Goal: Task Accomplishment & Management: Use online tool/utility

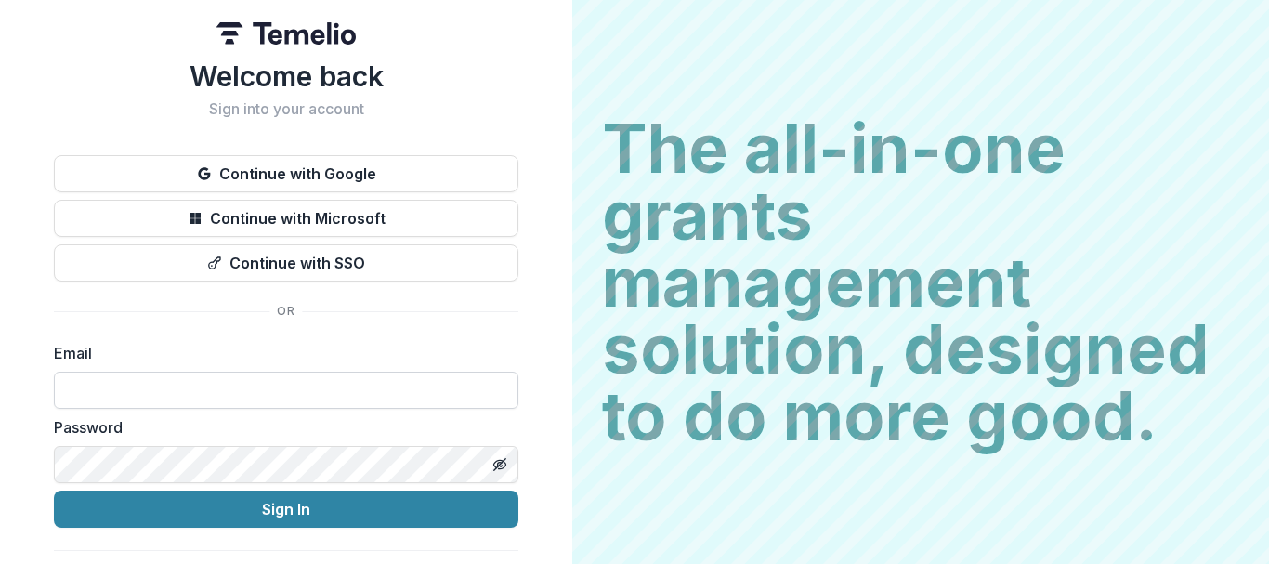
click at [190, 391] on input at bounding box center [286, 390] width 465 height 37
type input "**********"
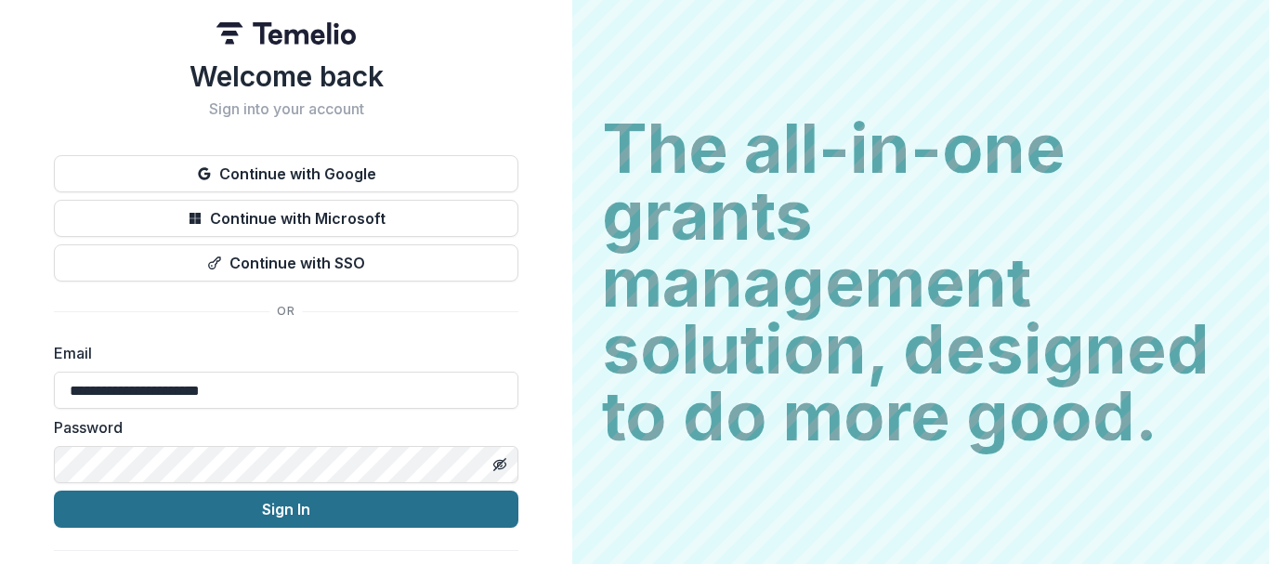
click at [292, 510] on button "Sign In" at bounding box center [286, 509] width 465 height 37
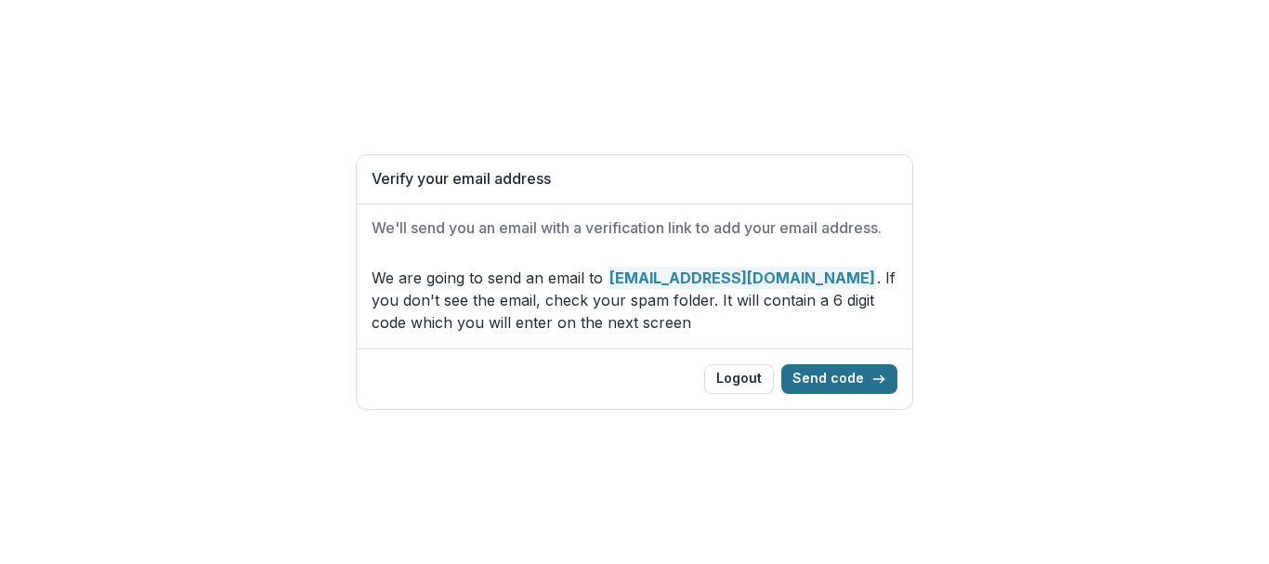
click at [854, 373] on button "Send code" at bounding box center [839, 379] width 116 height 30
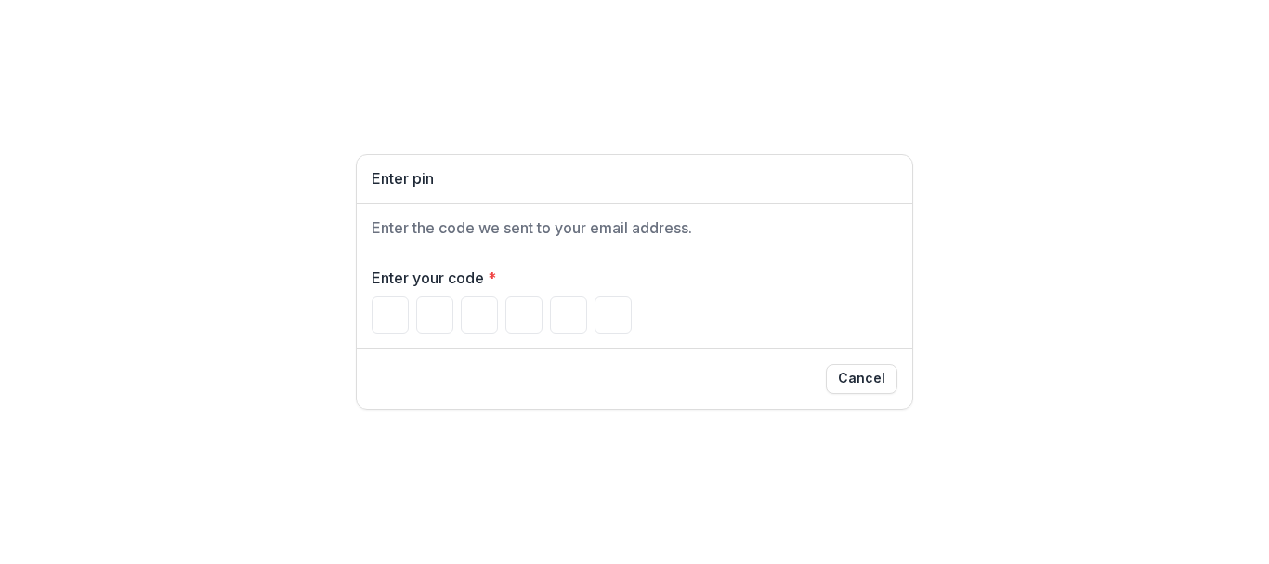
type input "*"
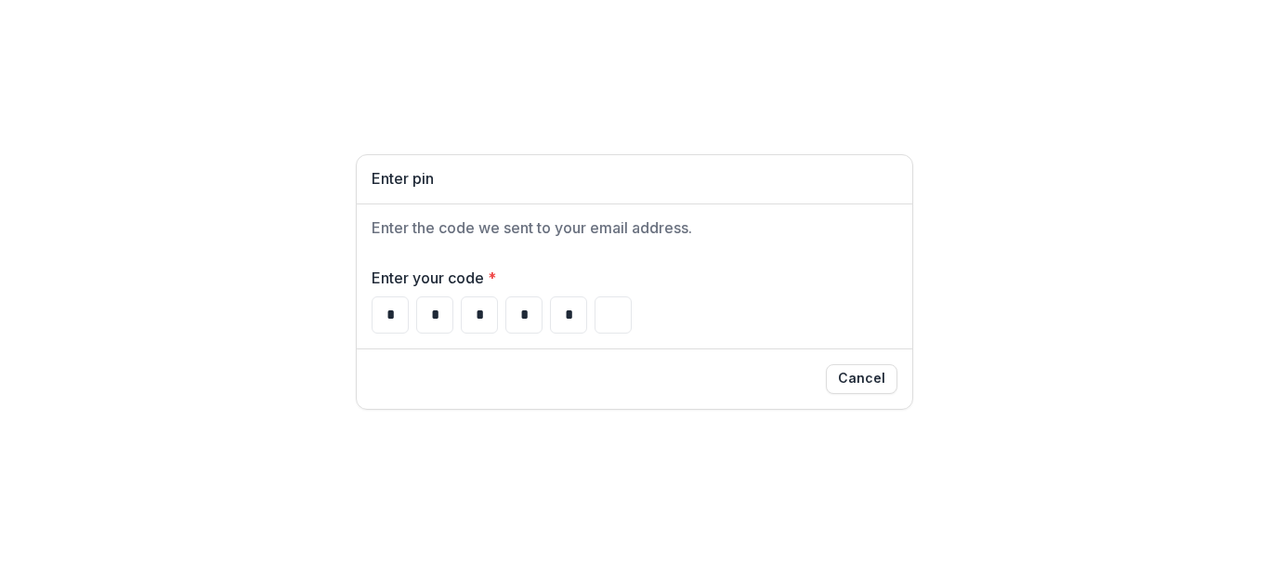
type input "*"
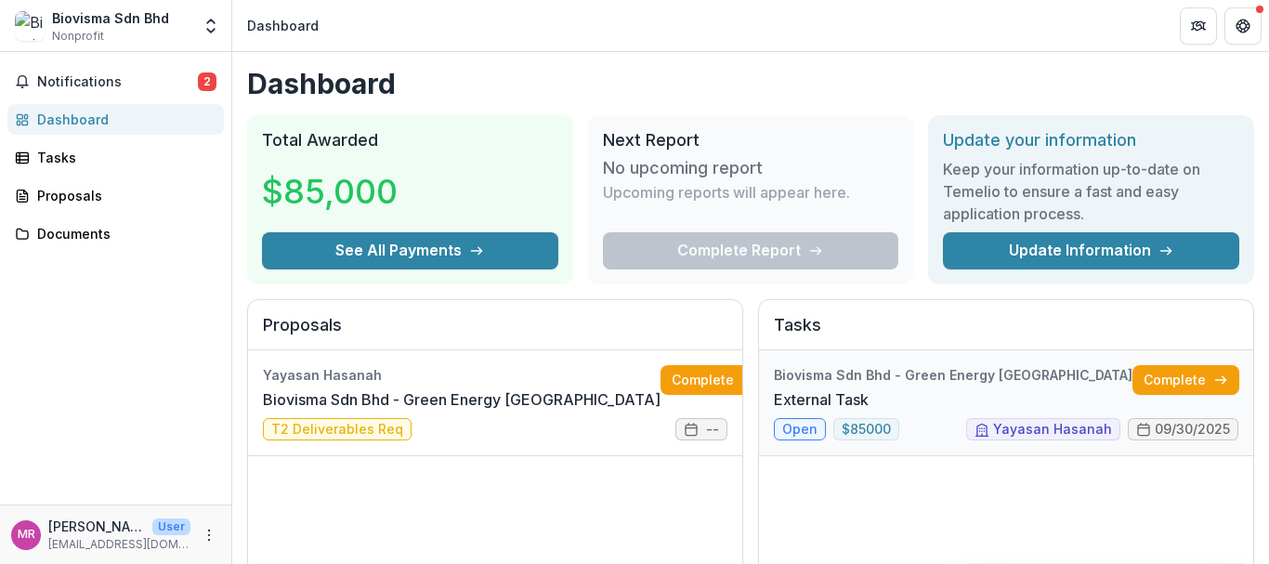
click at [869, 388] on link "External Task" at bounding box center [821, 399] width 95 height 22
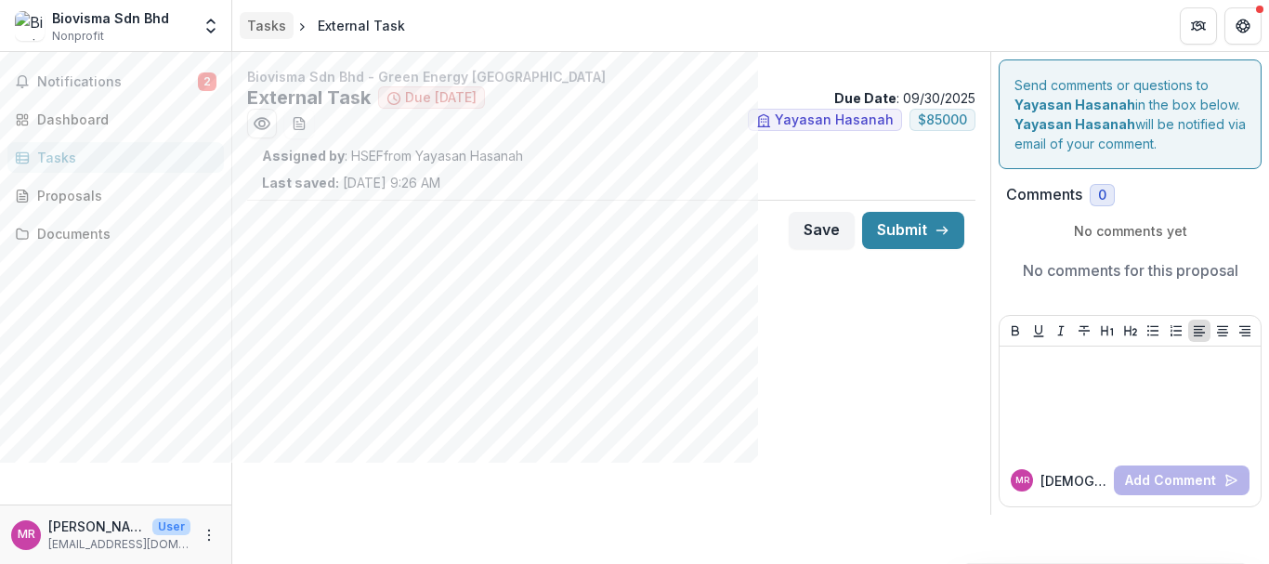
click at [276, 29] on div "Tasks" at bounding box center [266, 26] width 39 height 20
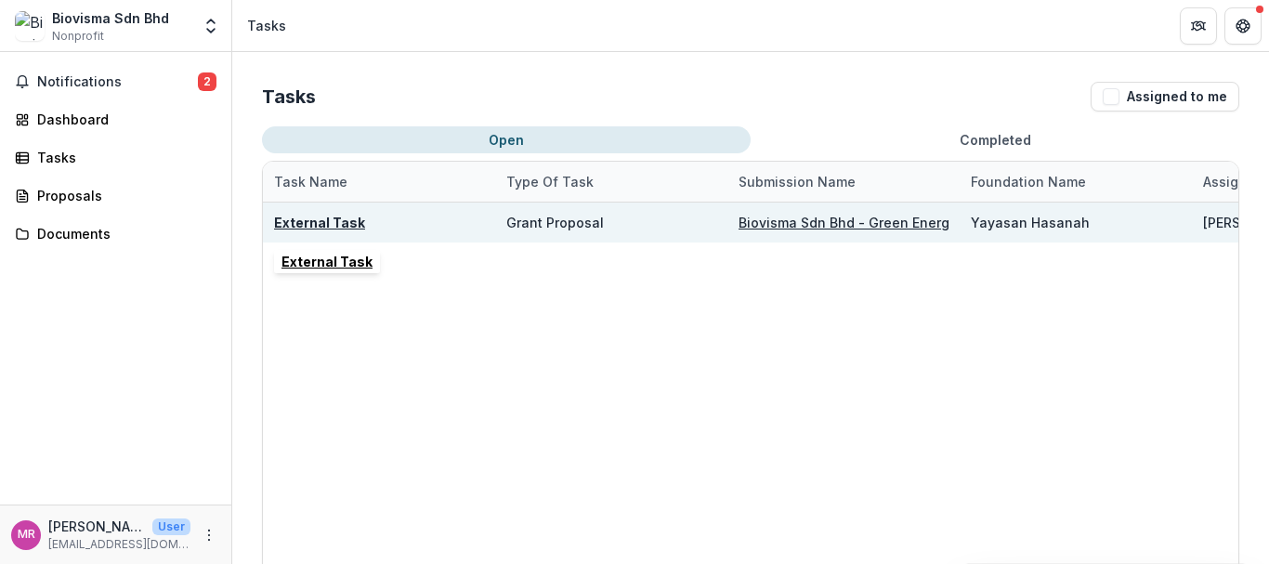
click at [322, 222] on u "External Task" at bounding box center [319, 223] width 91 height 16
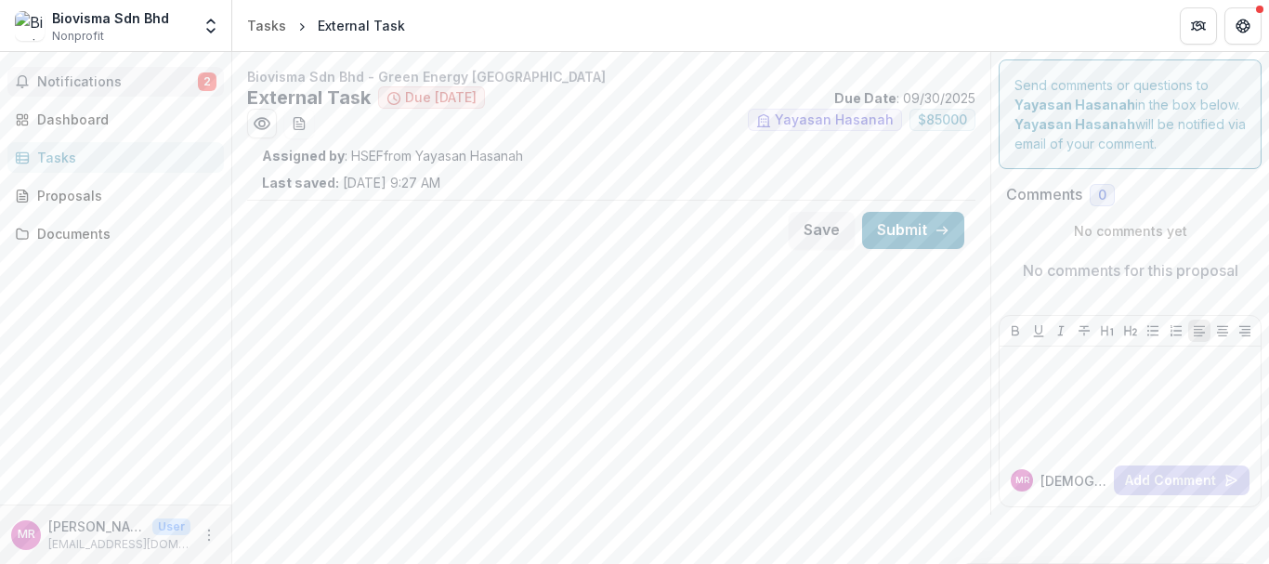
click at [64, 80] on span "Notifications" at bounding box center [117, 82] width 161 height 16
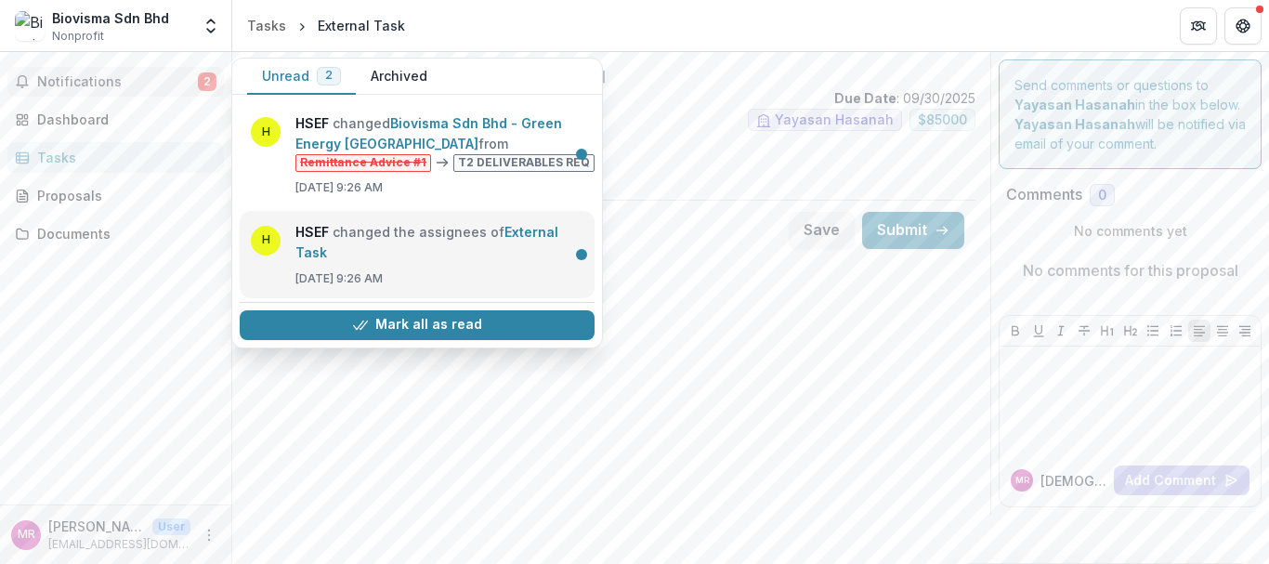
click at [414, 241] on link "External Task" at bounding box center [426, 242] width 263 height 36
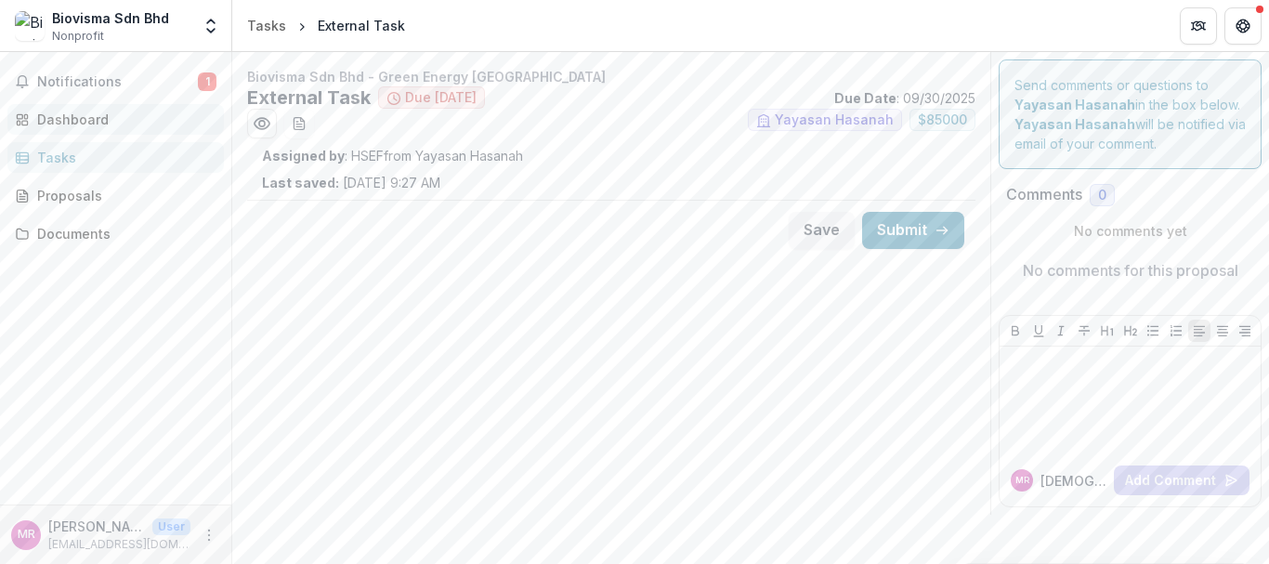
click at [72, 113] on div "Dashboard" at bounding box center [123, 120] width 172 height 20
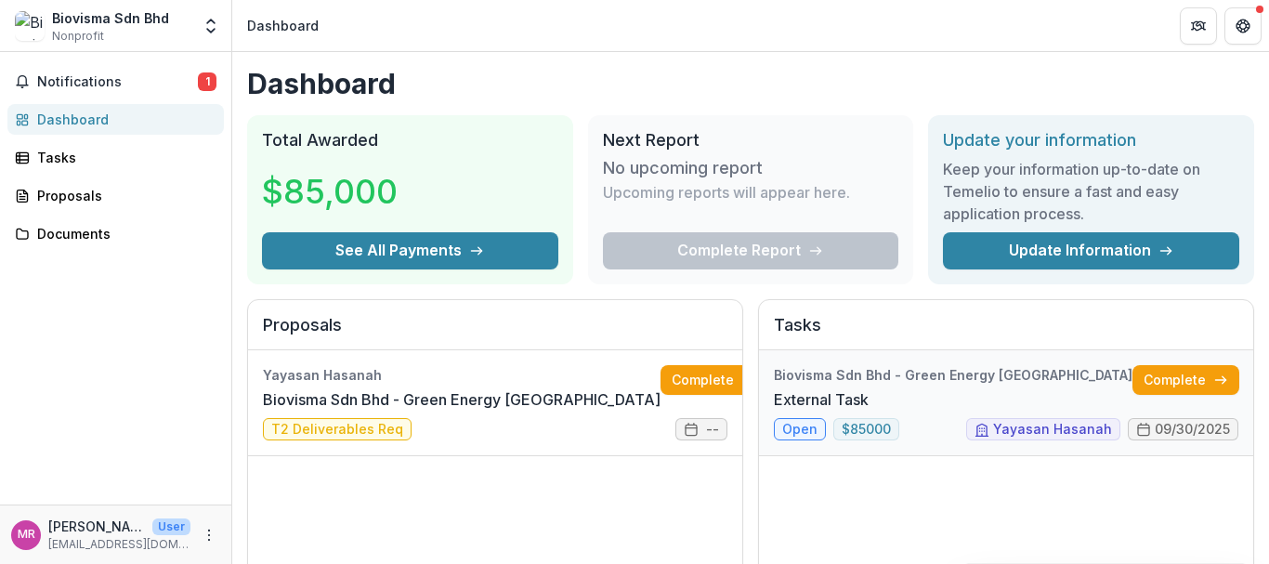
click at [786, 411] on link "External Task" at bounding box center [821, 399] width 95 height 22
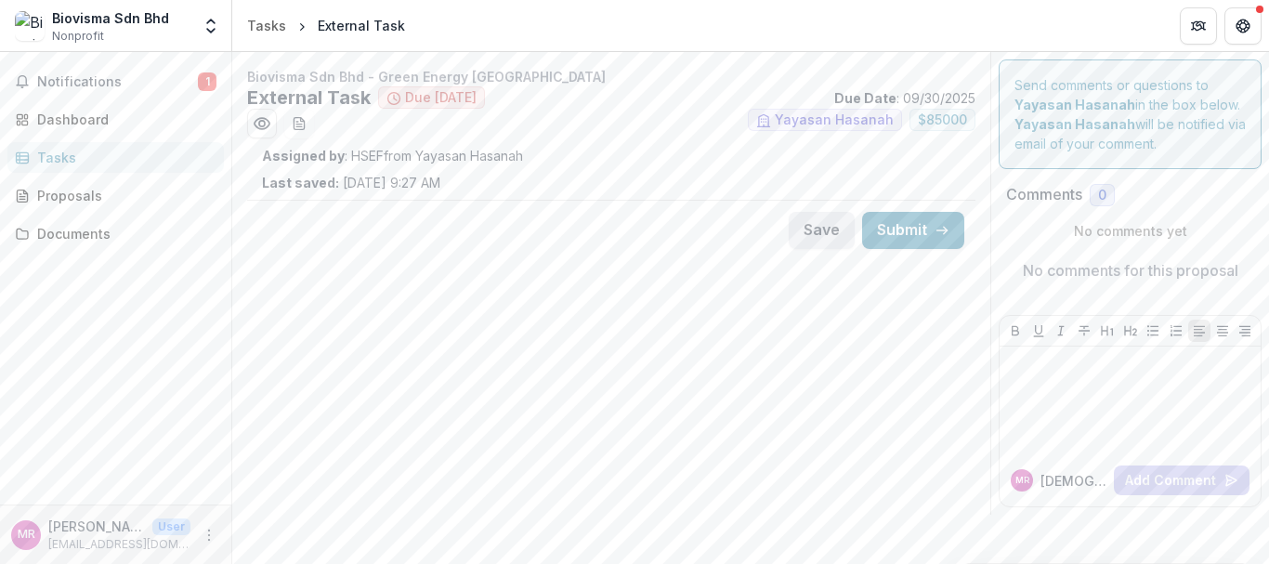
click at [811, 233] on button "Save" at bounding box center [822, 230] width 66 height 37
click at [255, 127] on icon "Preview 3dcdd6f6-800c-464b-84ce-5903e0759642.pdf" at bounding box center [262, 123] width 19 height 19
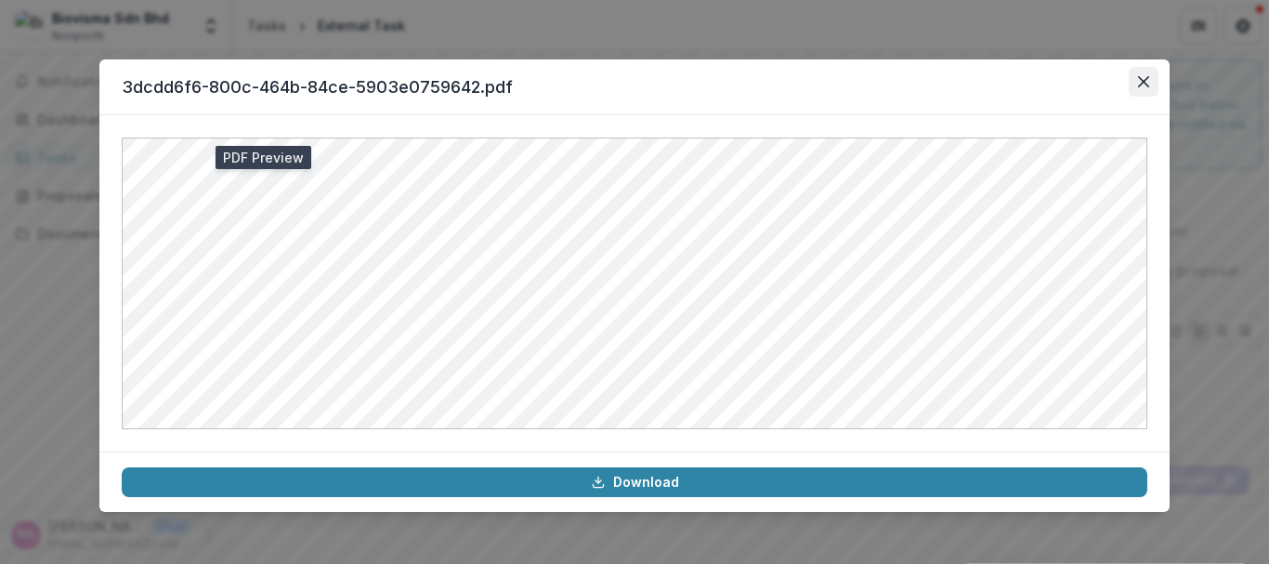
click at [1145, 80] on icon "Close" at bounding box center [1143, 81] width 11 height 11
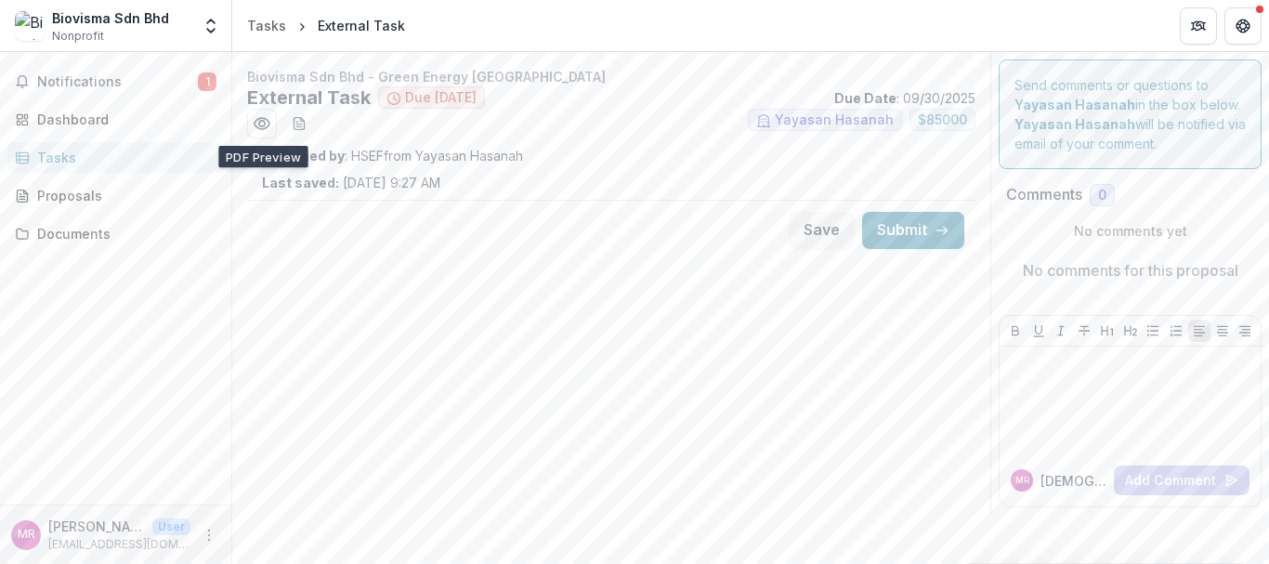
click at [547, 392] on div "Biovisma Sdn Bhd - Green Energy Asia External Task Due in 7 days Due Date : 09/…" at bounding box center [611, 283] width 758 height 463
click at [58, 153] on div "Tasks" at bounding box center [123, 158] width 172 height 20
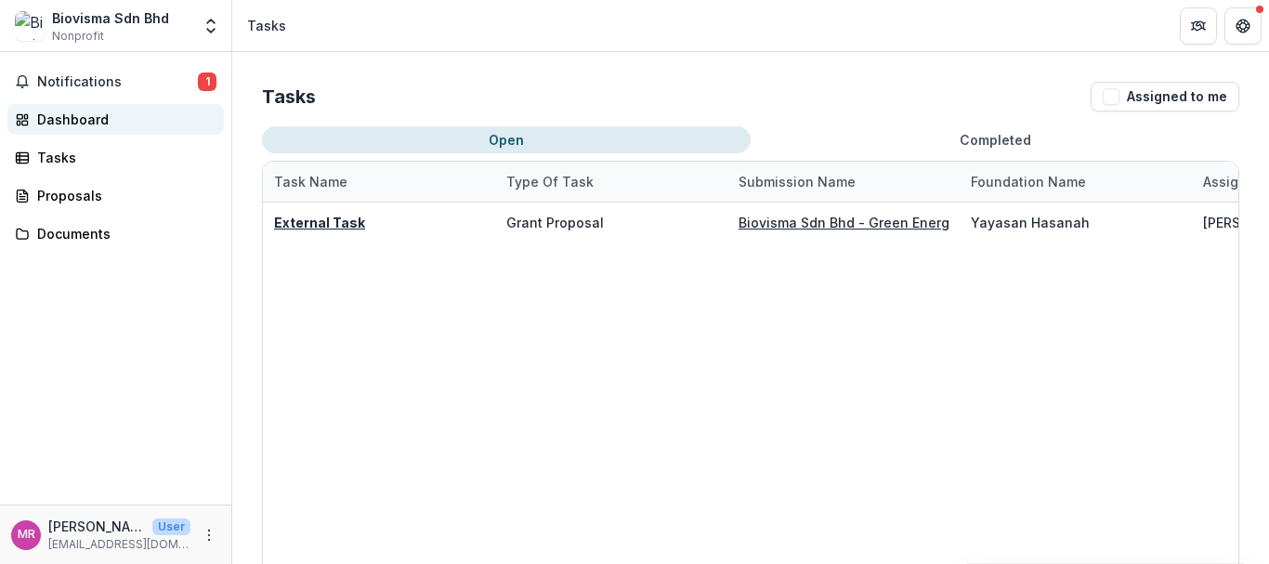
click at [61, 115] on div "Dashboard" at bounding box center [123, 120] width 172 height 20
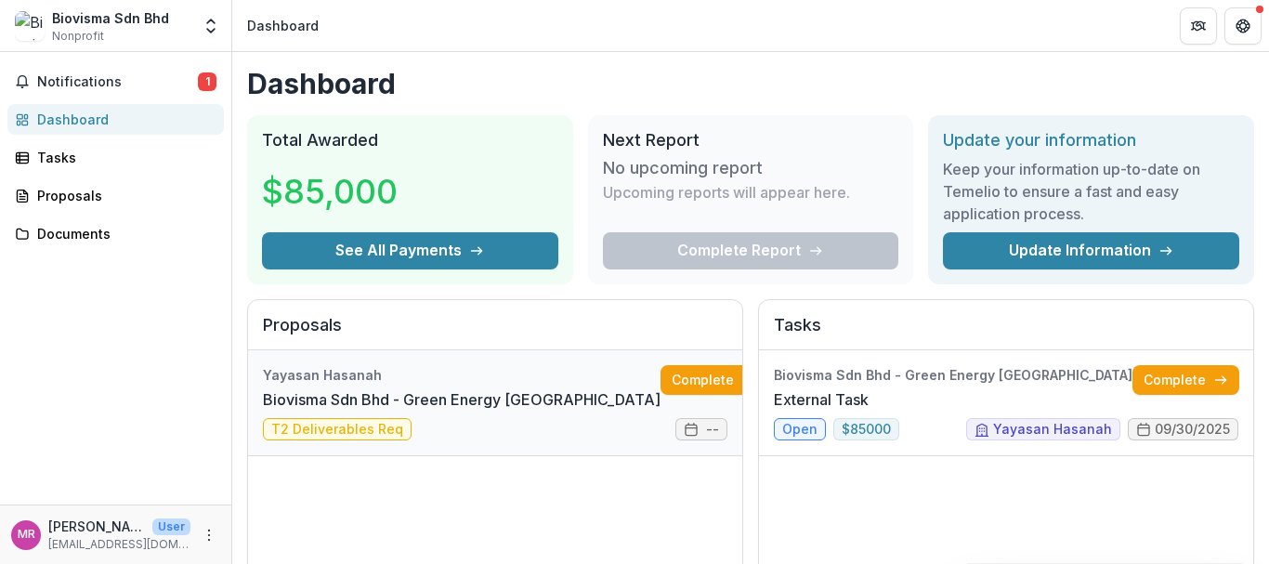
click at [367, 400] on link "Biovisma Sdn Bhd - Green Energy Asia" at bounding box center [462, 399] width 398 height 22
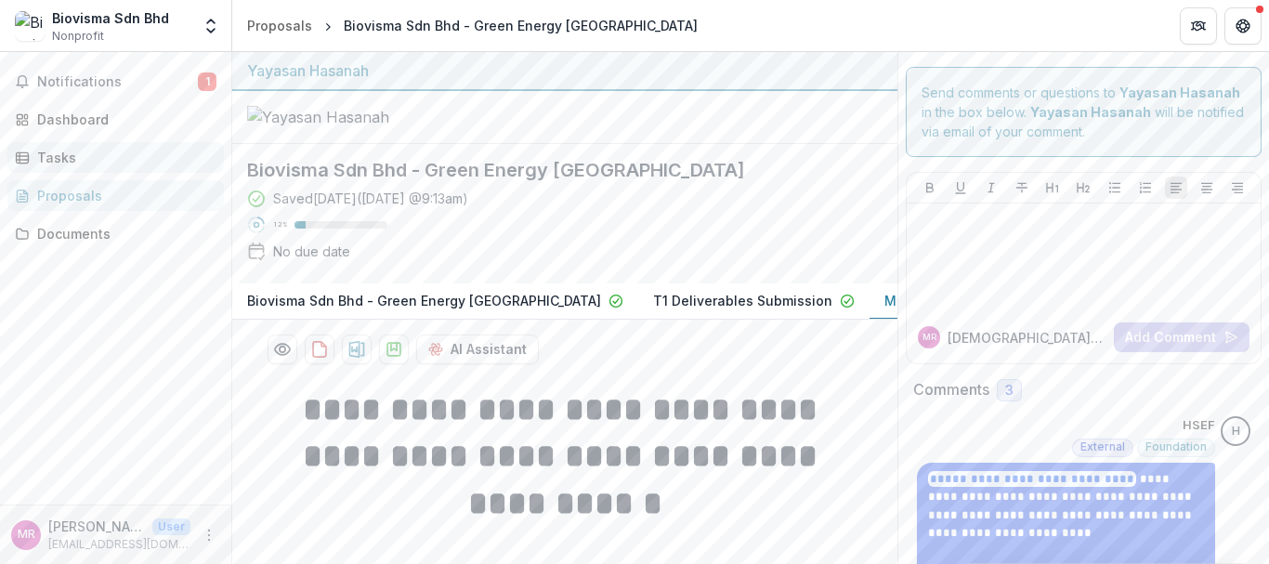
click at [68, 154] on div "Tasks" at bounding box center [123, 158] width 172 height 20
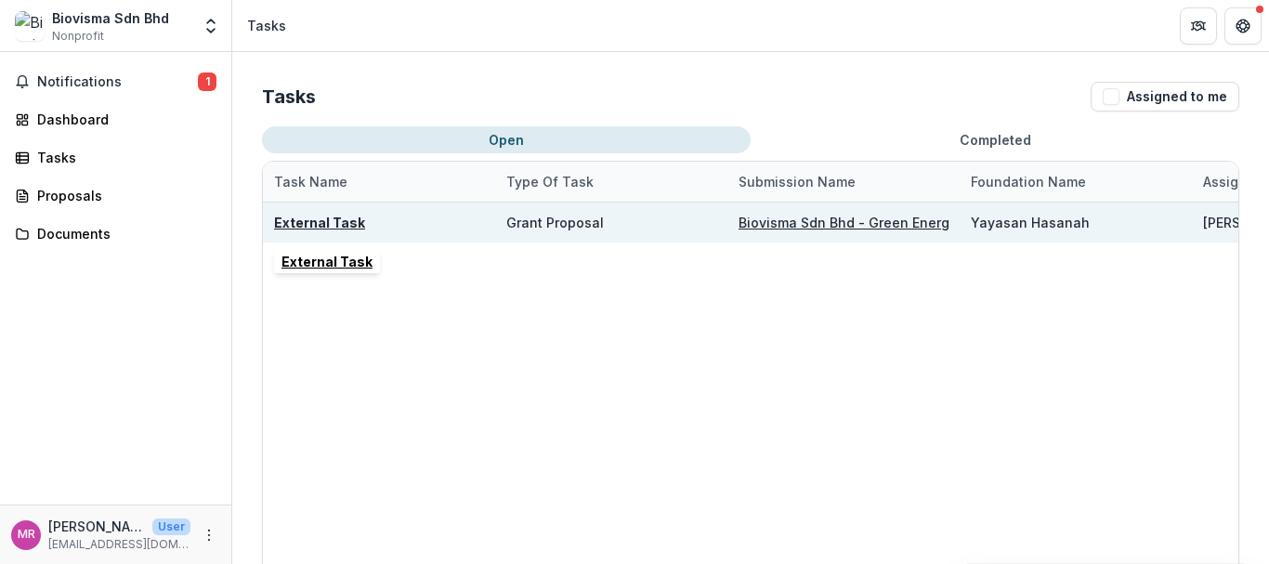
click at [311, 219] on u "External Task" at bounding box center [319, 223] width 91 height 16
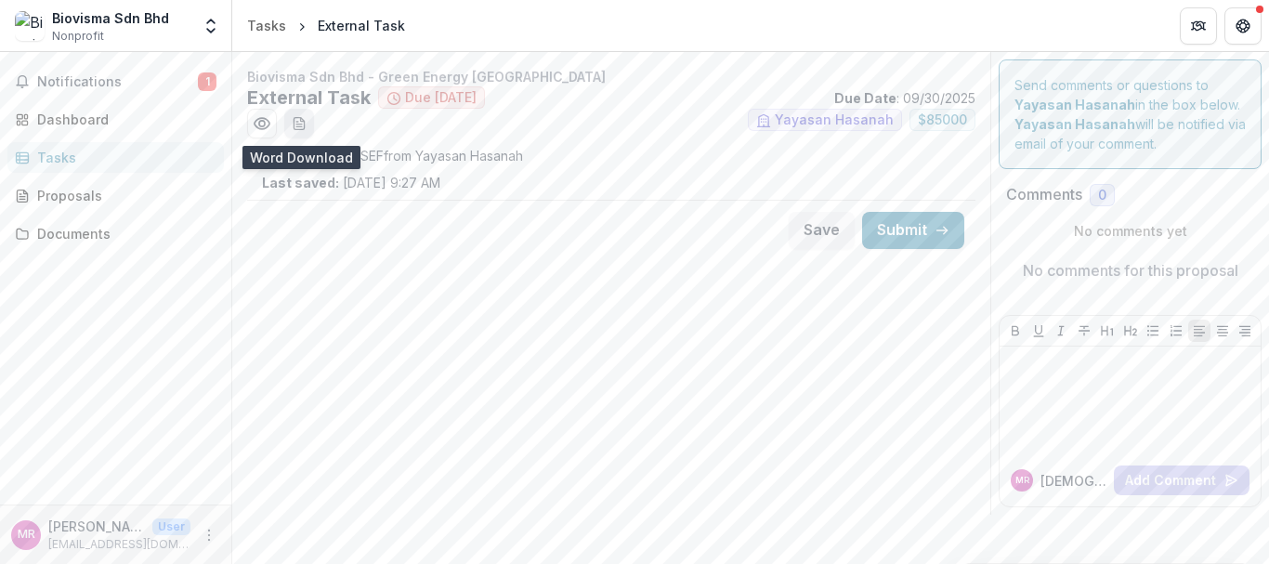
click at [297, 133] on button "download-word-button" at bounding box center [299, 124] width 30 height 30
click at [1240, 225] on p "No comments yet" at bounding box center [1130, 231] width 248 height 20
click at [1050, 377] on div at bounding box center [1130, 400] width 246 height 93
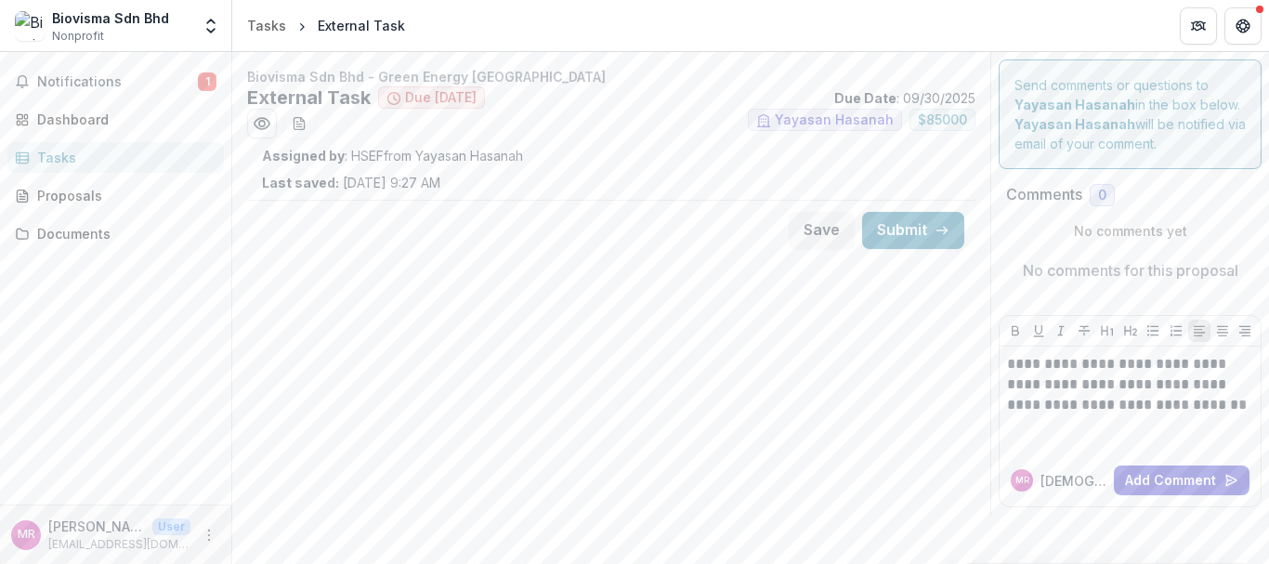
click at [1006, 387] on div "**********" at bounding box center [1130, 401] width 261 height 108
click at [1008, 382] on p "**********" at bounding box center [1130, 384] width 246 height 61
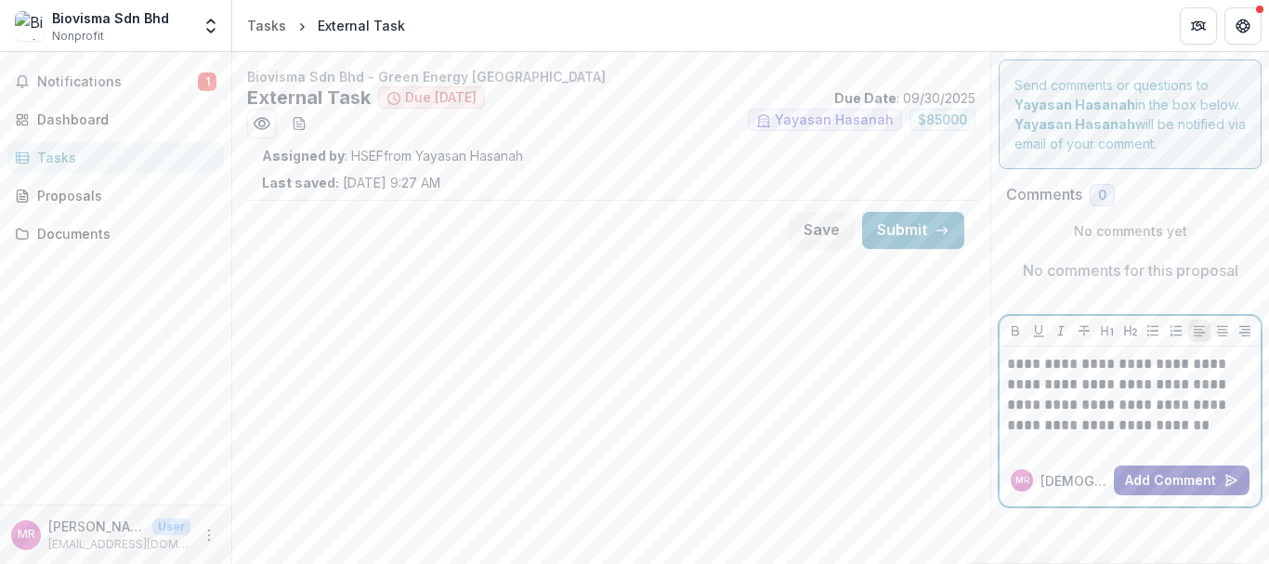
click at [1159, 480] on button "Add Comment" at bounding box center [1182, 481] width 136 height 30
